Goal: Navigation & Orientation: Find specific page/section

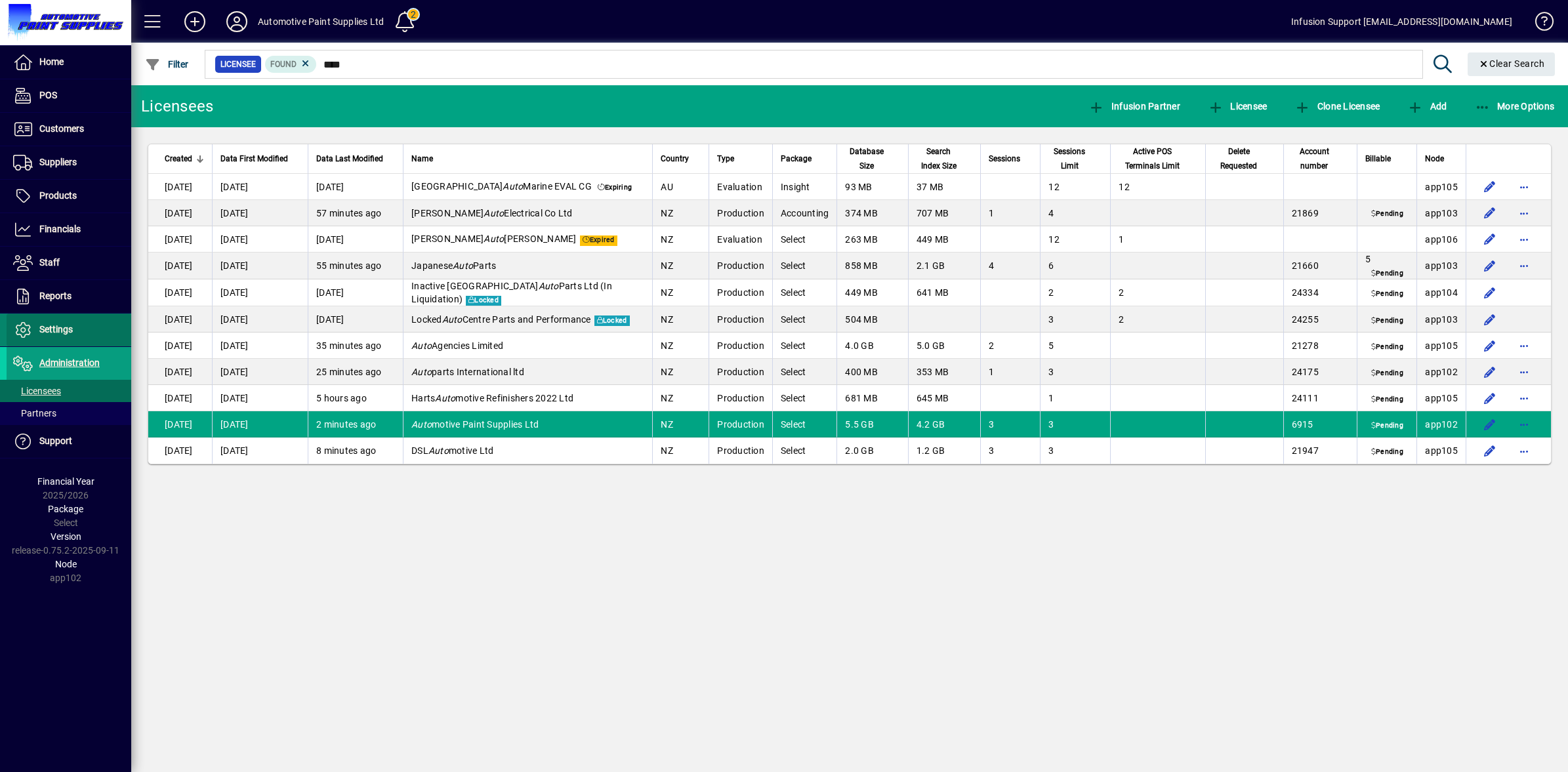
click at [30, 332] on icon at bounding box center [23, 330] width 20 height 16
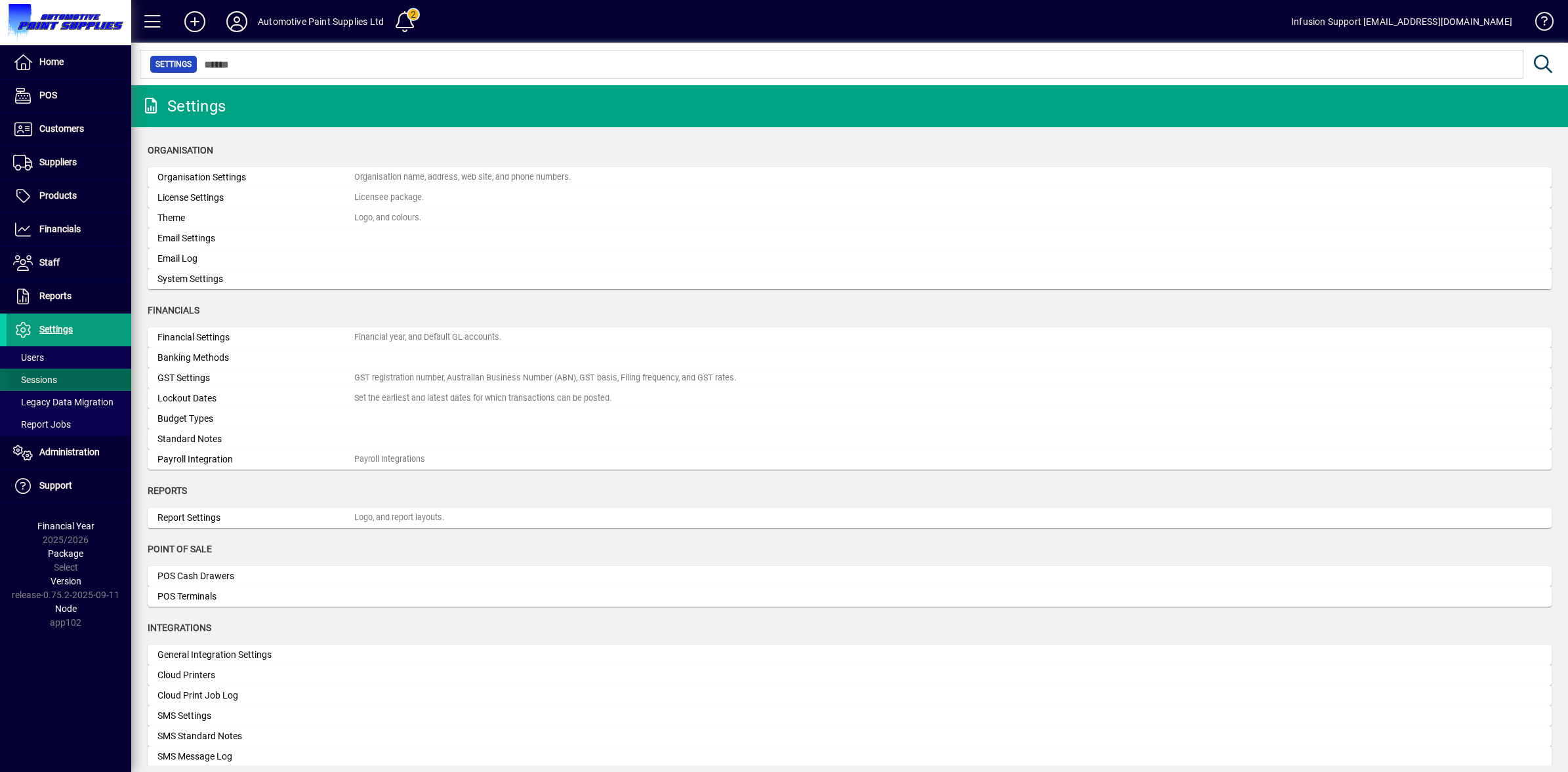
click at [37, 379] on span "Sessions" at bounding box center [35, 380] width 44 height 10
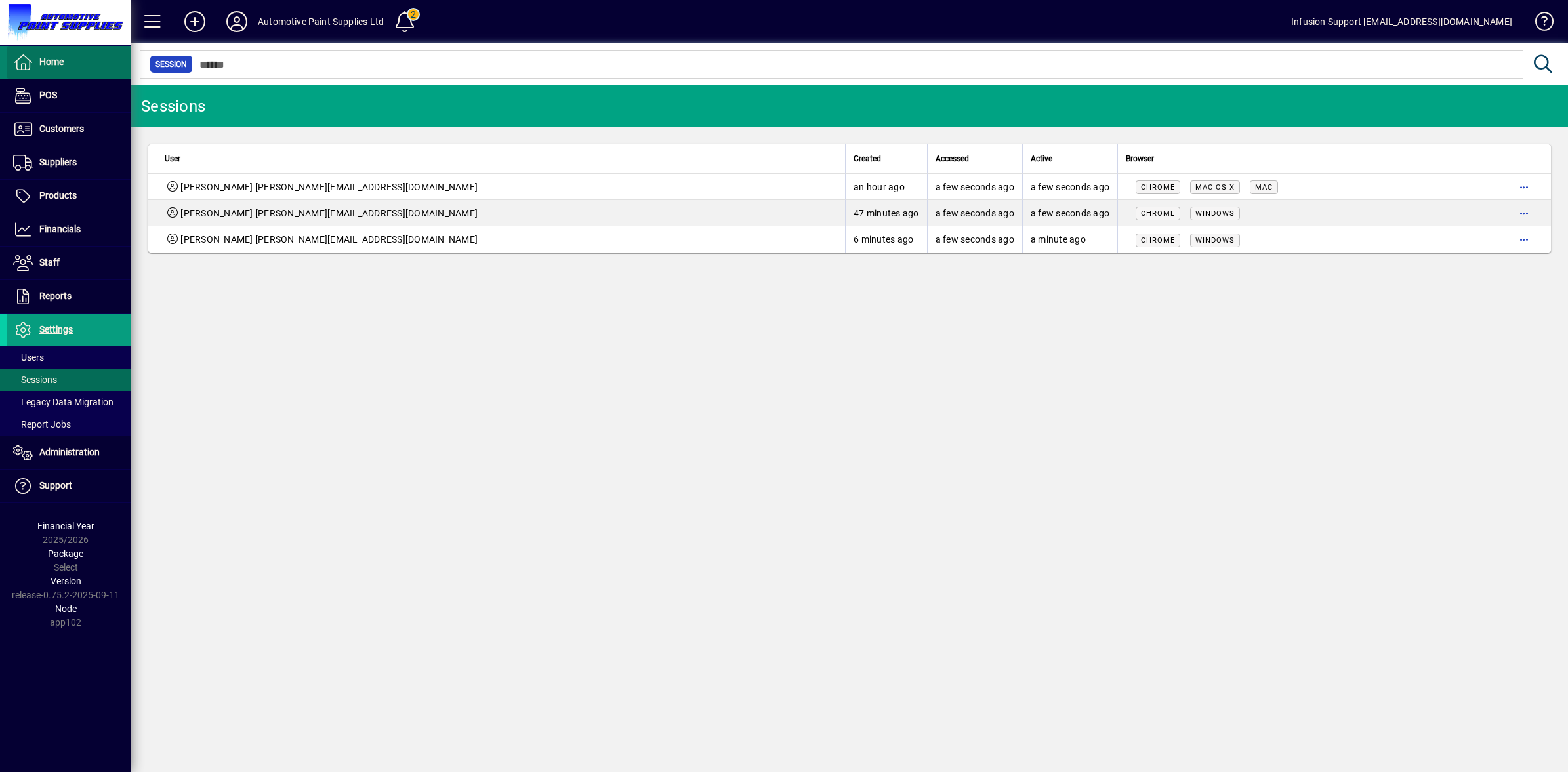
click at [30, 63] on icon at bounding box center [23, 63] width 20 height 16
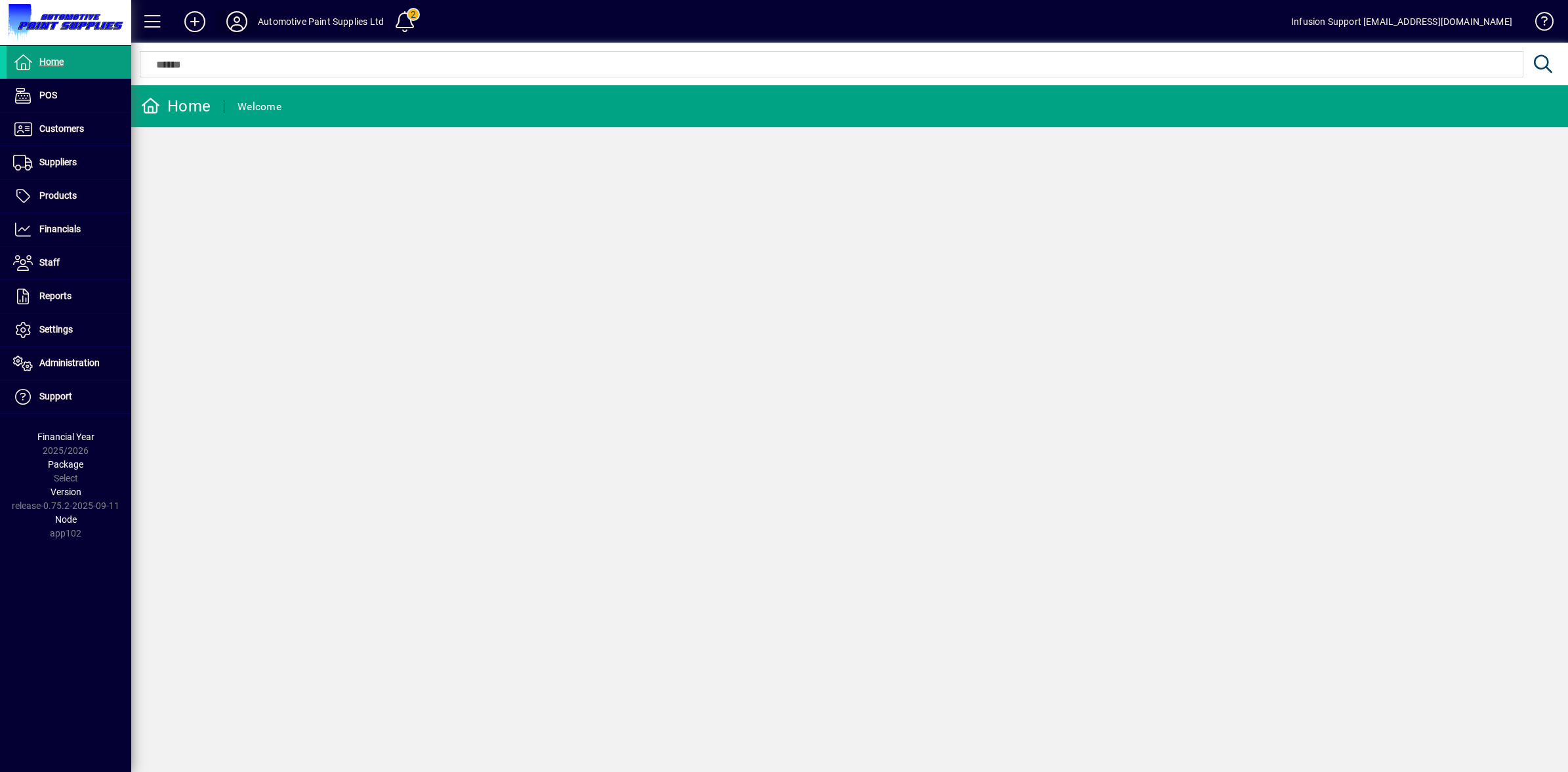
click at [236, 28] on icon at bounding box center [236, 22] width 26 height 21
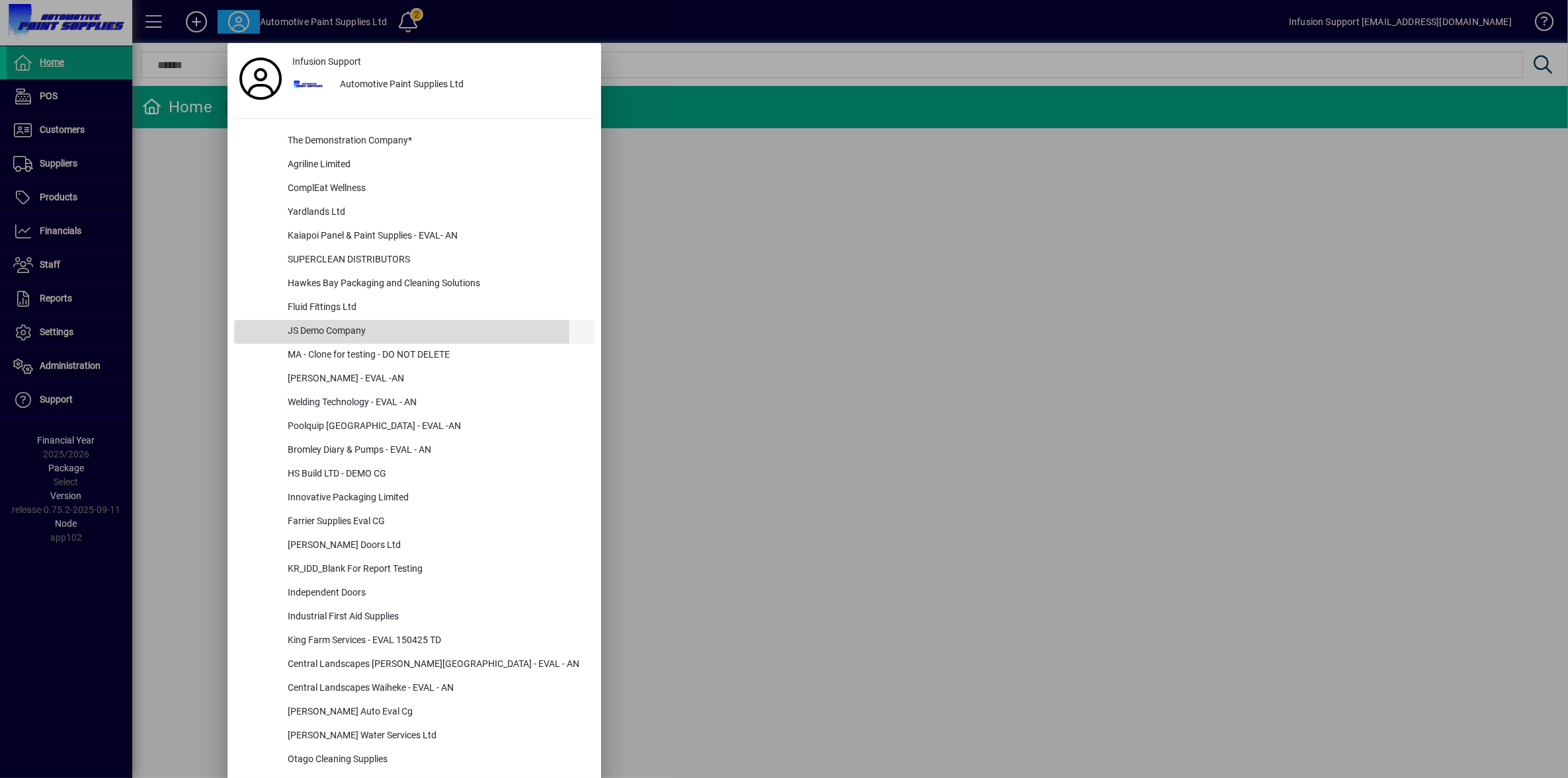
click at [329, 329] on div "JS Demo Company" at bounding box center [436, 331] width 317 height 24
